Goal: Find contact information: Obtain details needed to contact an individual or organization

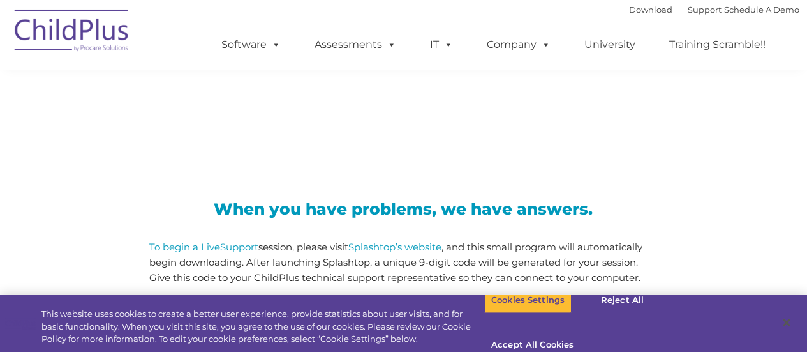
scroll to position [165, 0]
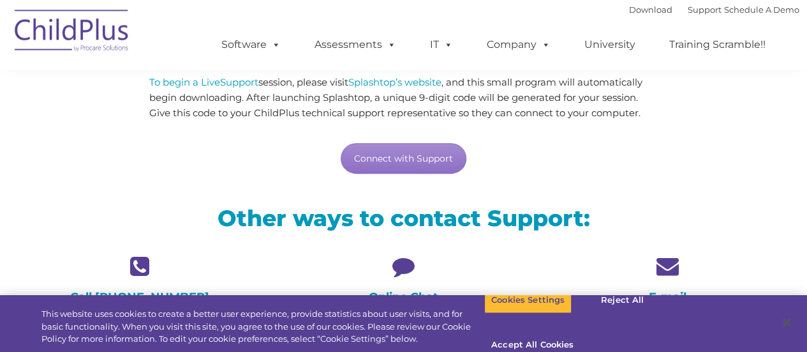
click at [346, 192] on div "Other ways to contact Support:" at bounding box center [403, 221] width 791 height 67
drag, startPoint x: 323, startPoint y: 93, endPoint x: 296, endPoint y: 37, distance: 62.2
drag, startPoint x: 296, startPoint y: 37, endPoint x: 260, endPoint y: 63, distance: 43.9
click at [260, 63] on ul "Software ChildPlus: The original and most widely-used Head Start data managemen…" at bounding box center [498, 44] width 604 height 51
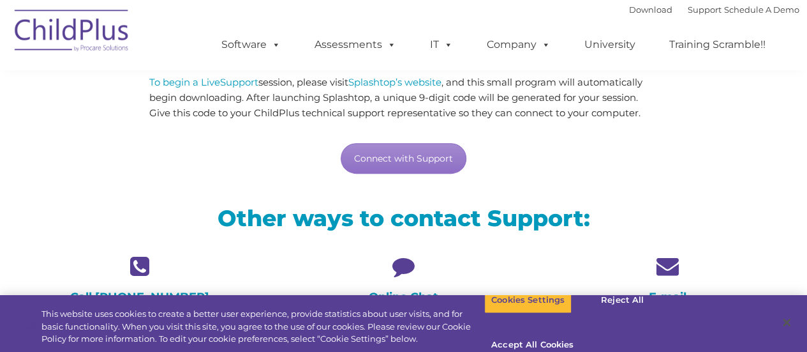
scroll to position [55, 0]
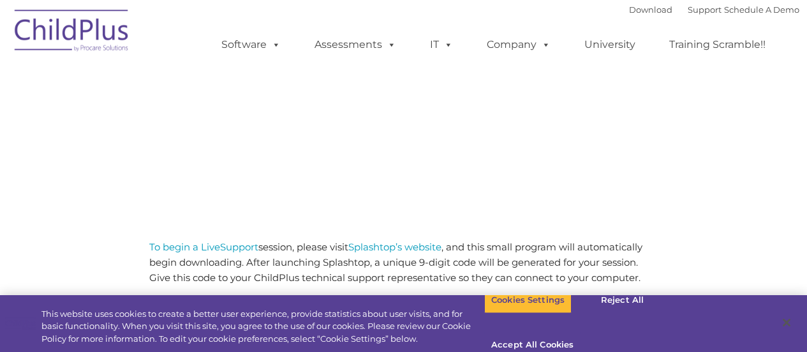
scroll to position [55, 0]
